Goal: Transaction & Acquisition: Purchase product/service

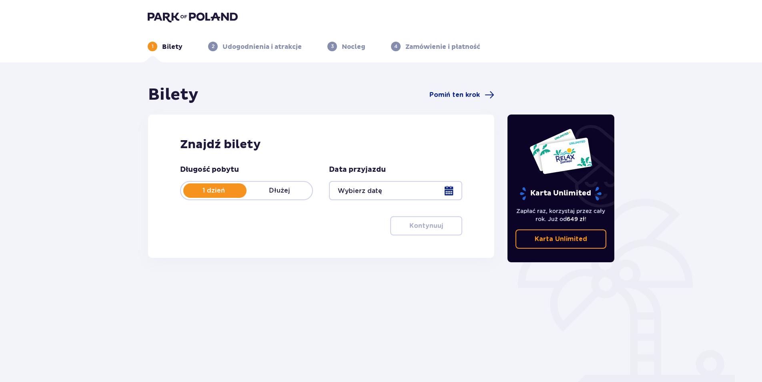
click at [394, 193] on div at bounding box center [395, 190] width 133 height 19
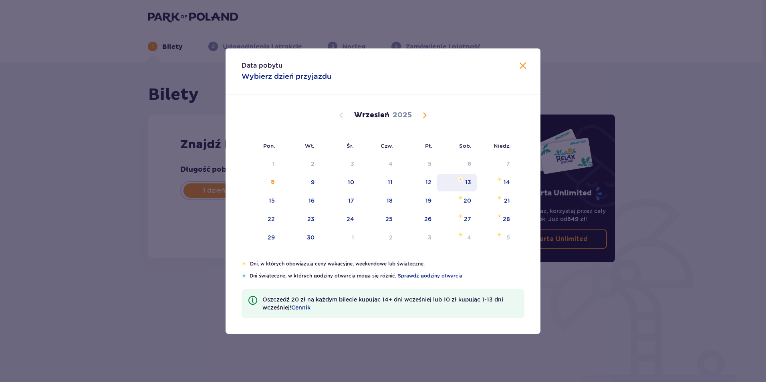
click at [469, 188] on div "13" at bounding box center [457, 183] width 40 height 18
type input "[DATE]"
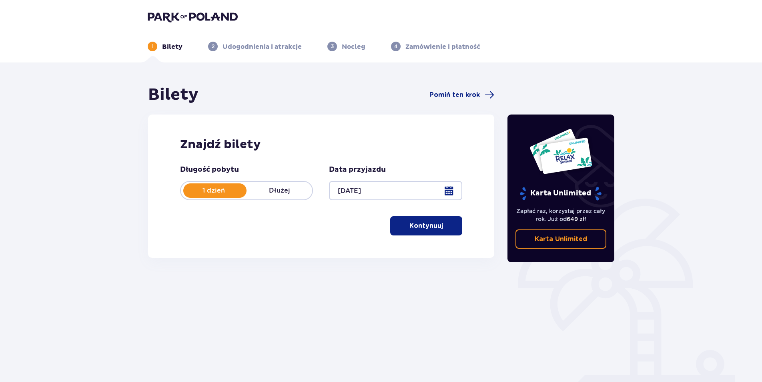
click at [415, 216] on div "Długość pobytu 1 dzień Dłużej Data przyjazdu [DATE] Kontynuuj" at bounding box center [321, 200] width 282 height 70
click at [419, 228] on p "Kontynuuj" at bounding box center [427, 225] width 34 height 9
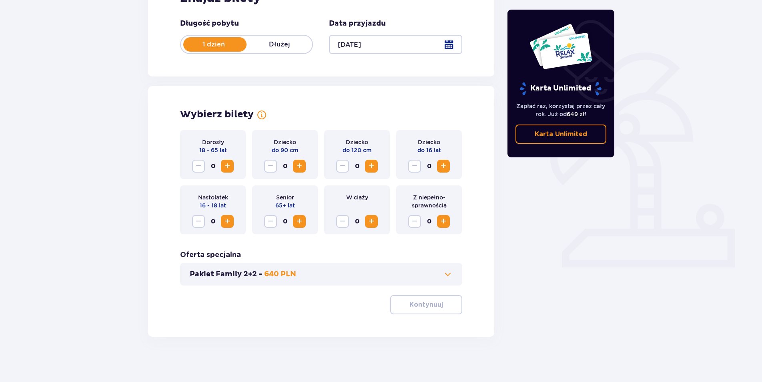
scroll to position [149, 0]
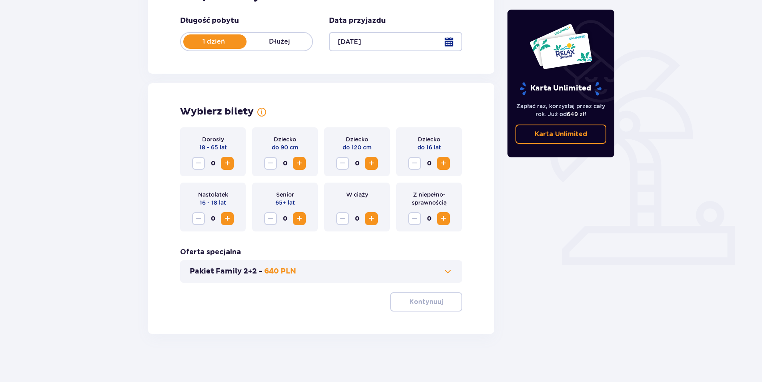
click at [235, 165] on div "Dorosły 18 - 65 lat 0" at bounding box center [213, 151] width 66 height 49
click at [231, 163] on span "Increase" at bounding box center [228, 164] width 10 height 10
click at [422, 306] on p "Kontynuuj" at bounding box center [427, 302] width 34 height 9
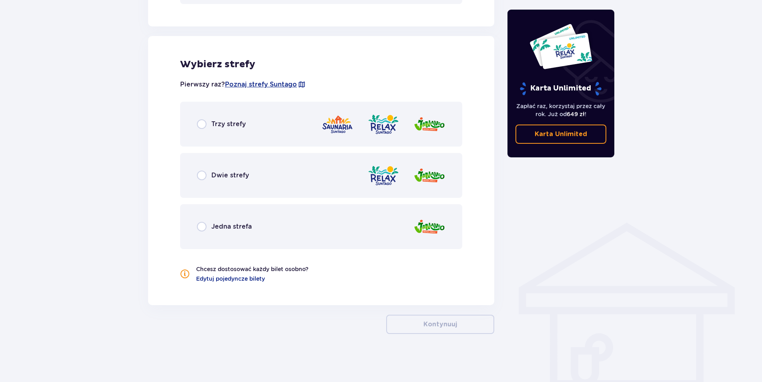
click at [245, 173] on p "Dwie strefy" at bounding box center [230, 175] width 38 height 9
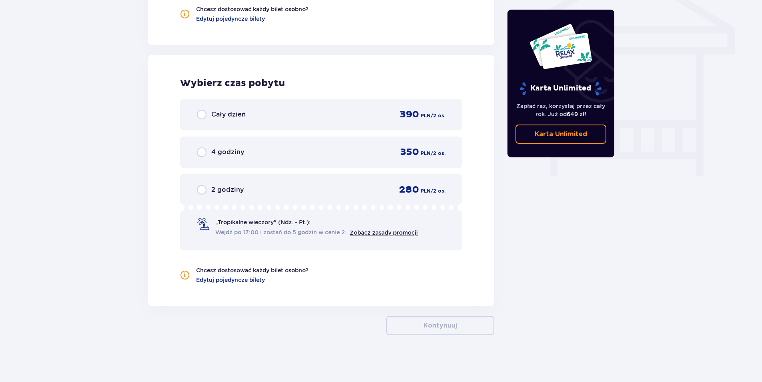
scroll to position [689, 0]
click at [225, 108] on div "Cały dzień 390 PLN / 2 os." at bounding box center [321, 113] width 249 height 12
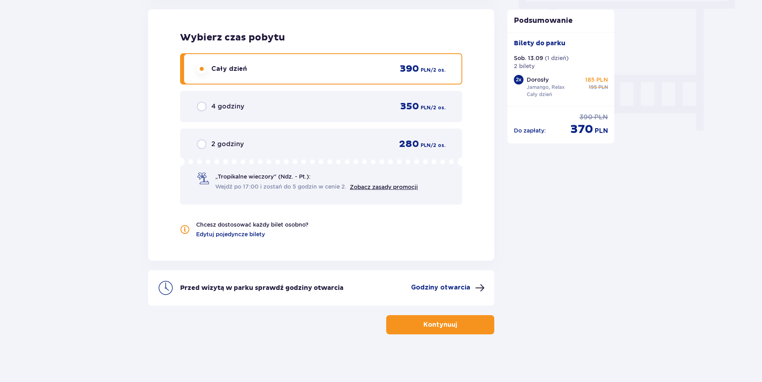
scroll to position [734, 0]
click at [472, 322] on button "Kontynuuj" at bounding box center [440, 324] width 108 height 19
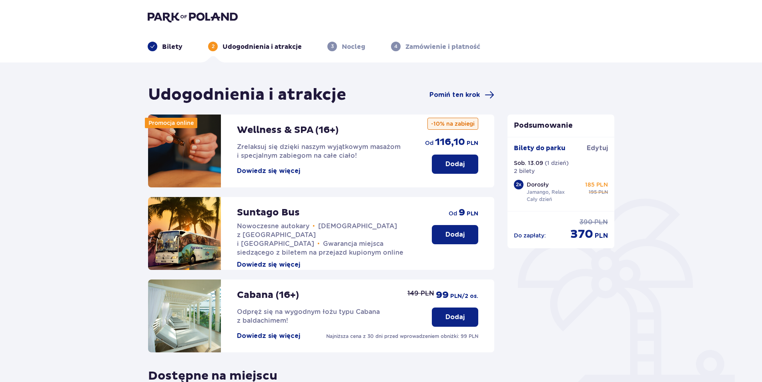
click at [440, 234] on button "Dodaj" at bounding box center [455, 234] width 46 height 19
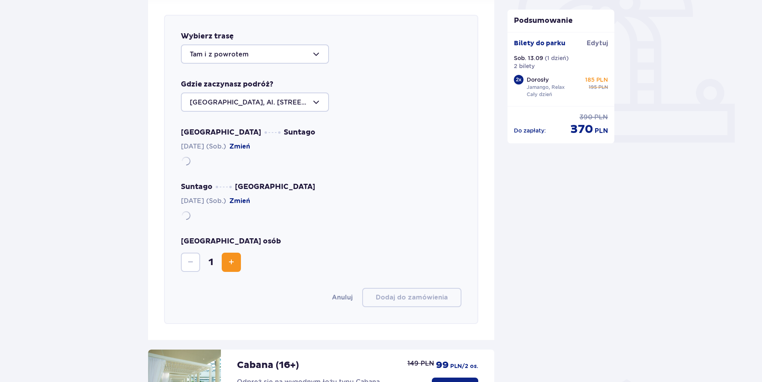
scroll to position [276, 0]
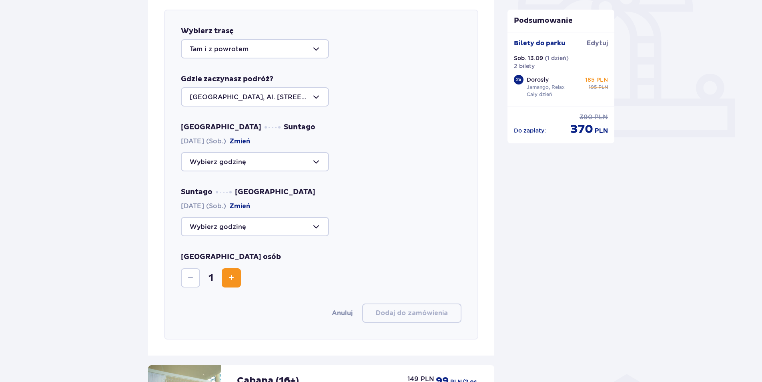
click at [241, 50] on div at bounding box center [255, 48] width 148 height 19
click at [243, 46] on div at bounding box center [255, 48] width 148 height 19
click at [240, 103] on div at bounding box center [255, 96] width 148 height 19
click at [249, 117] on p "[GEOGRAPHIC_DATA], Al. [STREET_ADDRESS]" at bounding box center [255, 126] width 131 height 18
click at [239, 165] on div at bounding box center [255, 161] width 148 height 19
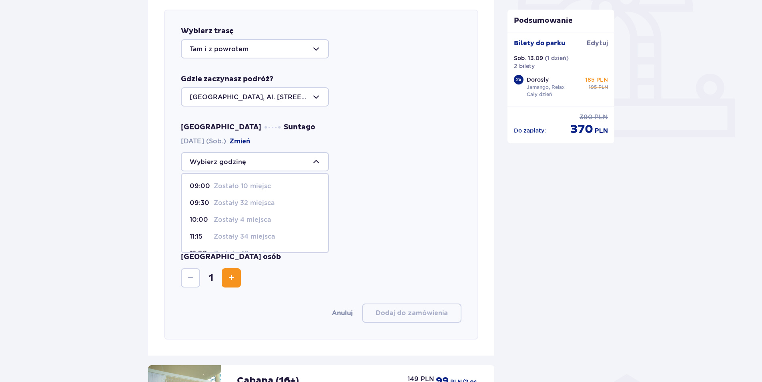
click at [246, 235] on p "Zostały 34 miejsca" at bounding box center [244, 236] width 61 height 9
type input "11:15"
click at [262, 225] on div at bounding box center [255, 226] width 148 height 19
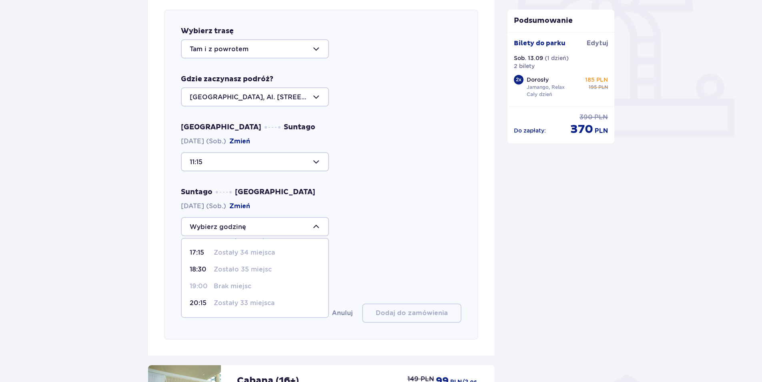
scroll to position [40, 0]
click at [247, 277] on p "Zostały 33 miejsca" at bounding box center [244, 278] width 61 height 9
type input "20:15"
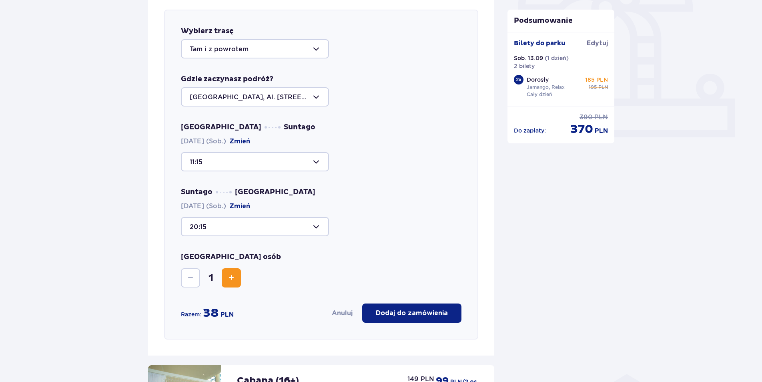
click at [391, 253] on div "[GEOGRAPHIC_DATA] osób 1" at bounding box center [321, 269] width 281 height 35
click at [232, 281] on span "Increase" at bounding box center [232, 278] width 10 height 10
click at [408, 312] on p "Dodaj do zamówienia" at bounding box center [412, 313] width 72 height 9
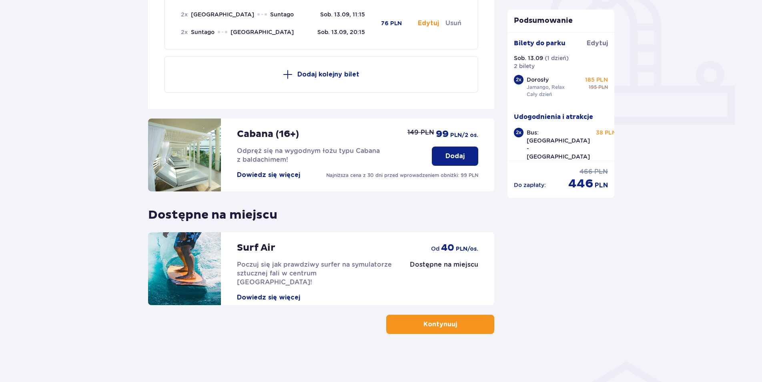
click at [454, 319] on button "Kontynuuj" at bounding box center [440, 324] width 108 height 19
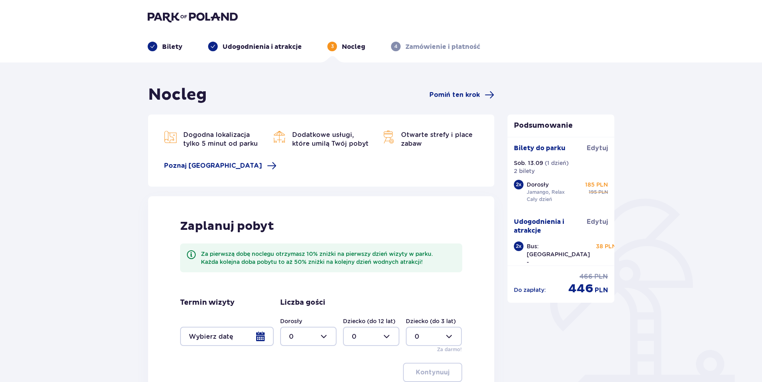
click at [74, 198] on div "Nocleg Pomiń ten krok Dogodna lokalizacja tylko 5 minut od parku [GEOGRAPHIC_DA…" at bounding box center [381, 271] width 762 height 419
click at [475, 92] on span "Pomiń ten krok" at bounding box center [455, 94] width 50 height 9
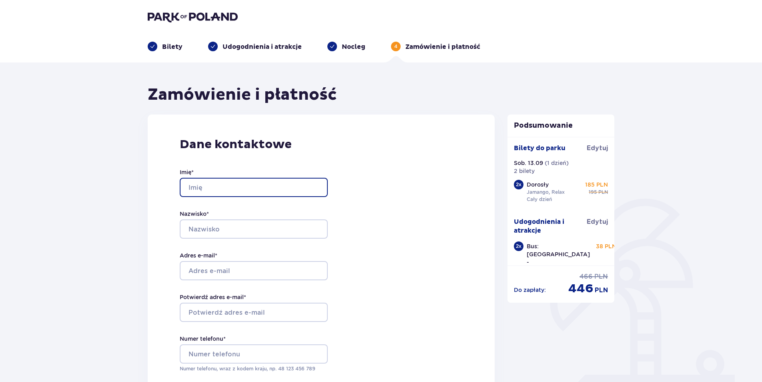
click at [210, 191] on input "Imię *" at bounding box center [254, 187] width 148 height 19
type input "[PERSON_NAME]"
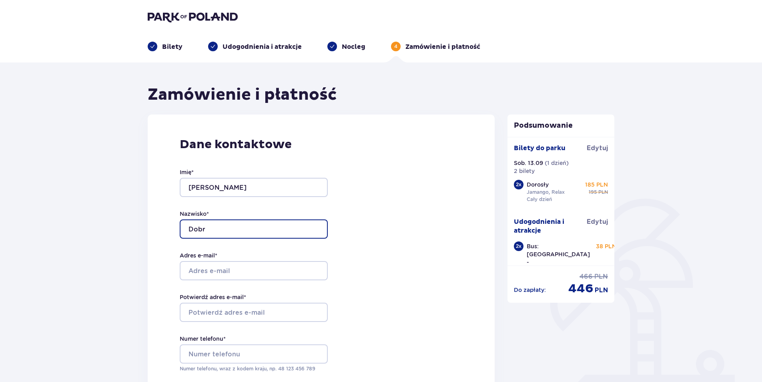
type input "Dobr"
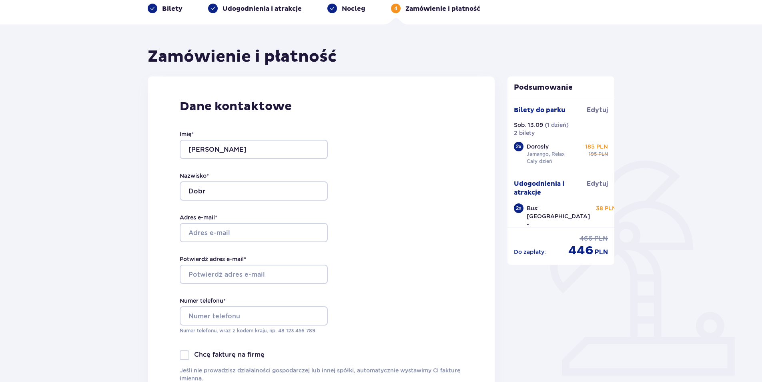
scroll to position [80, 0]
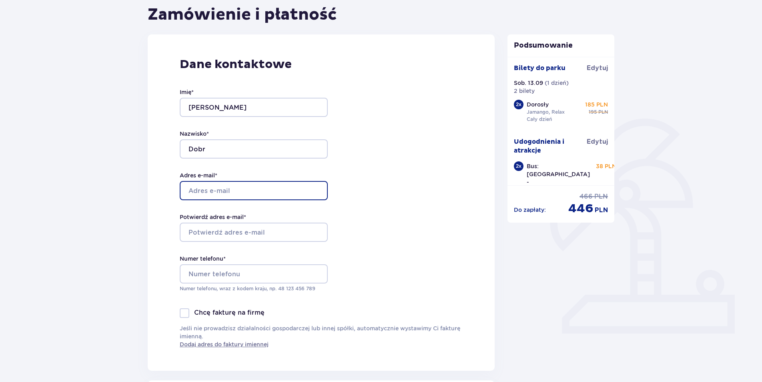
click at [242, 192] on input "Adres e-mail *" at bounding box center [254, 190] width 148 height 19
click at [235, 188] on input "Adres e-mail *" at bounding box center [254, 190] width 148 height 19
type input "[EMAIL_ADDRESS][DOMAIN_NAME]"
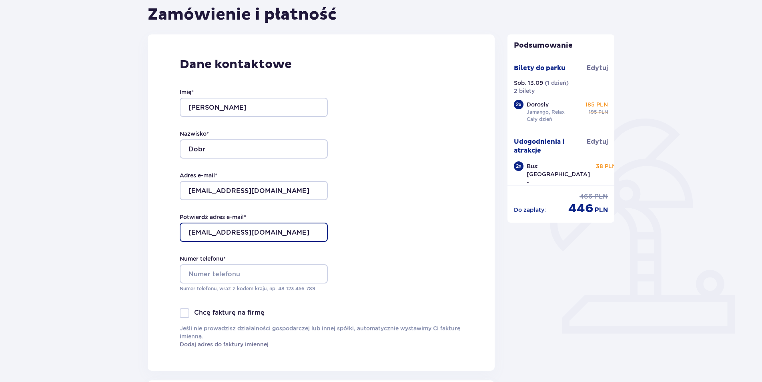
type input "[EMAIL_ADDRESS][DOMAIN_NAME]"
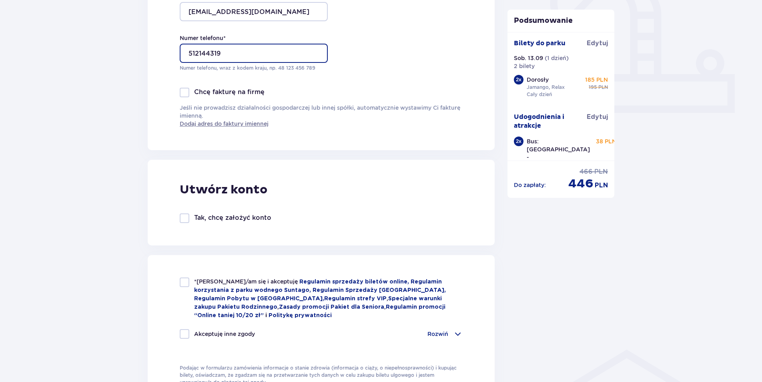
scroll to position [320, 0]
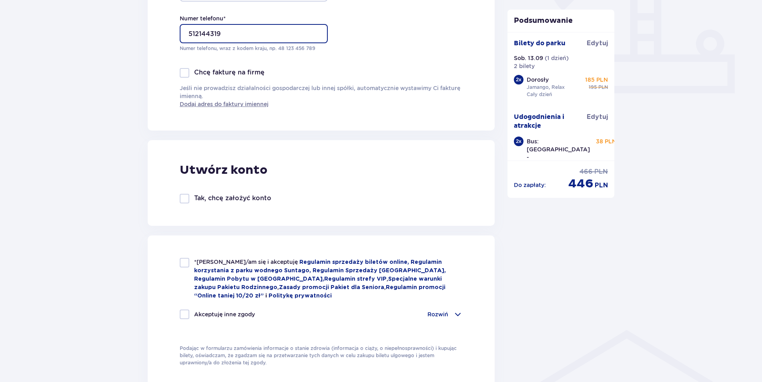
type input "512144319"
click at [181, 263] on div at bounding box center [185, 263] width 10 height 10
checkbox input "true"
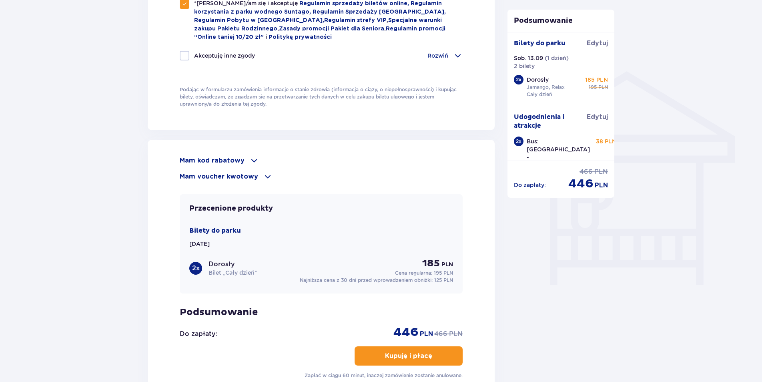
scroll to position [678, 0]
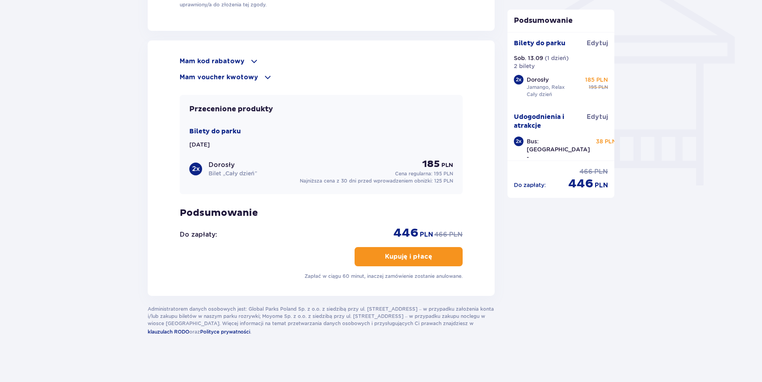
click at [412, 252] on p "Kupuję i płacę" at bounding box center [408, 256] width 47 height 9
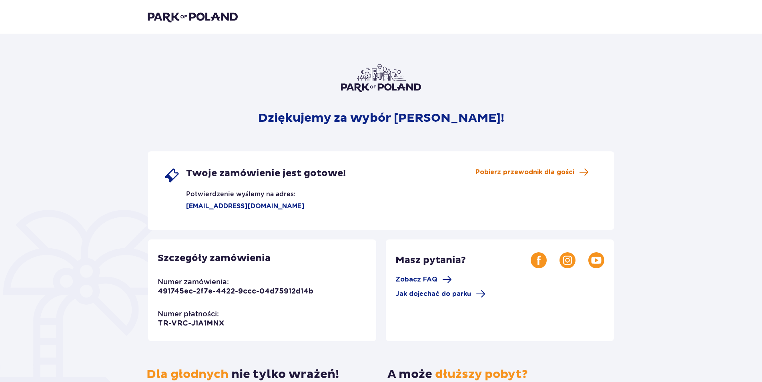
click at [569, 171] on span "Pobierz przewodnik dla gości" at bounding box center [525, 172] width 99 height 9
